Goal: Ask a question

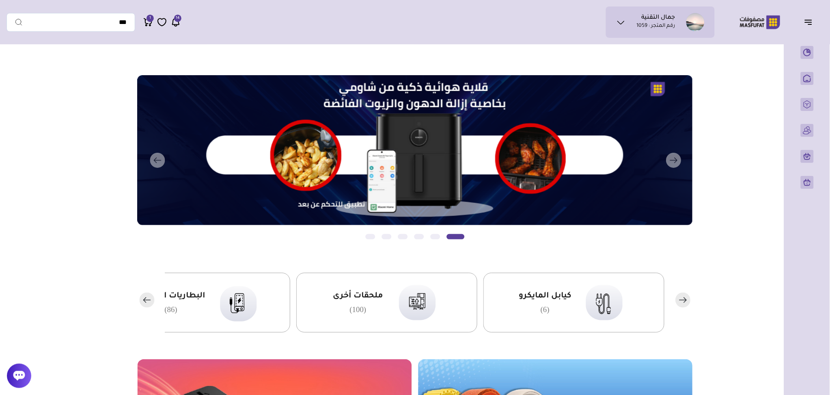
click at [622, 20] on icon at bounding box center [621, 22] width 10 height 10
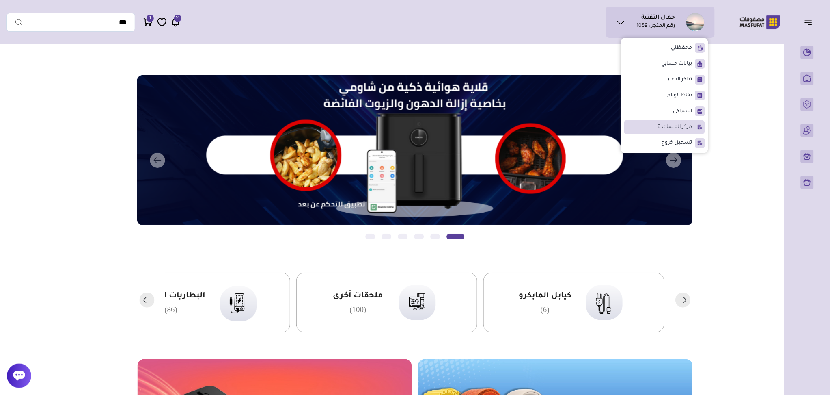
click at [678, 131] on li "مركز المساعدة" at bounding box center [664, 127] width 81 height 14
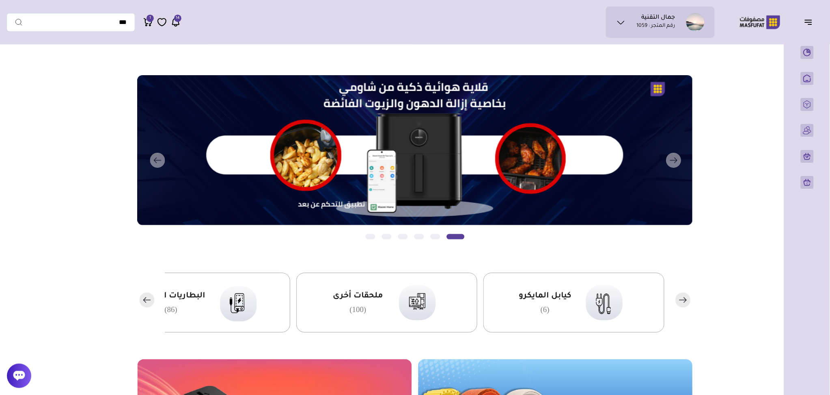
click at [616, 18] on ul "جمال التقنية رقم المتجر : 1059" at bounding box center [661, 22] width 96 height 18
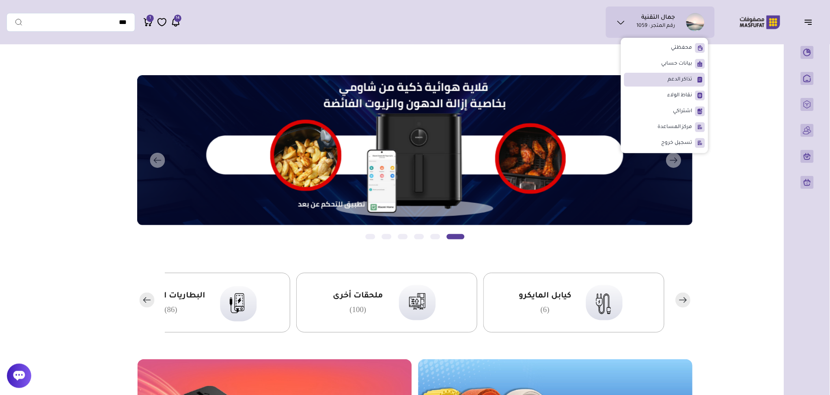
click at [663, 78] on li "تذاكر الدعم" at bounding box center [664, 80] width 81 height 14
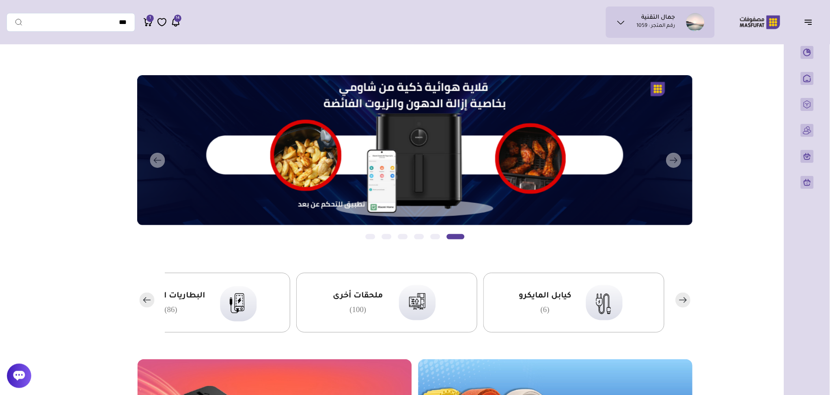
click at [20, 372] on icon at bounding box center [19, 376] width 12 height 10
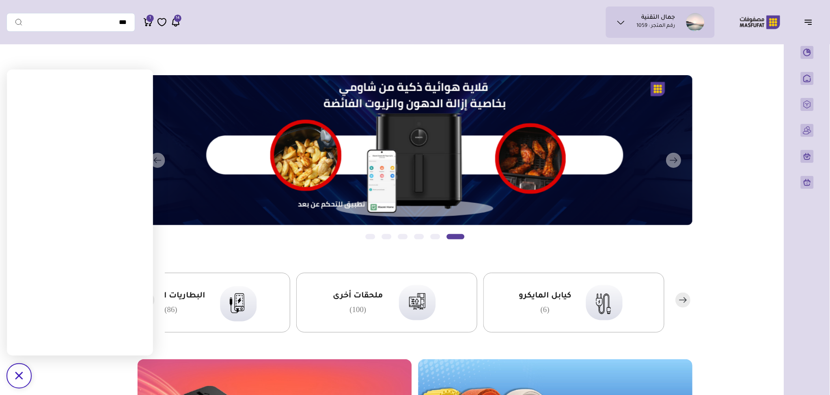
click at [10, 377] on div "/svg>" at bounding box center [19, 375] width 24 height 24
